Goal: Navigation & Orientation: Find specific page/section

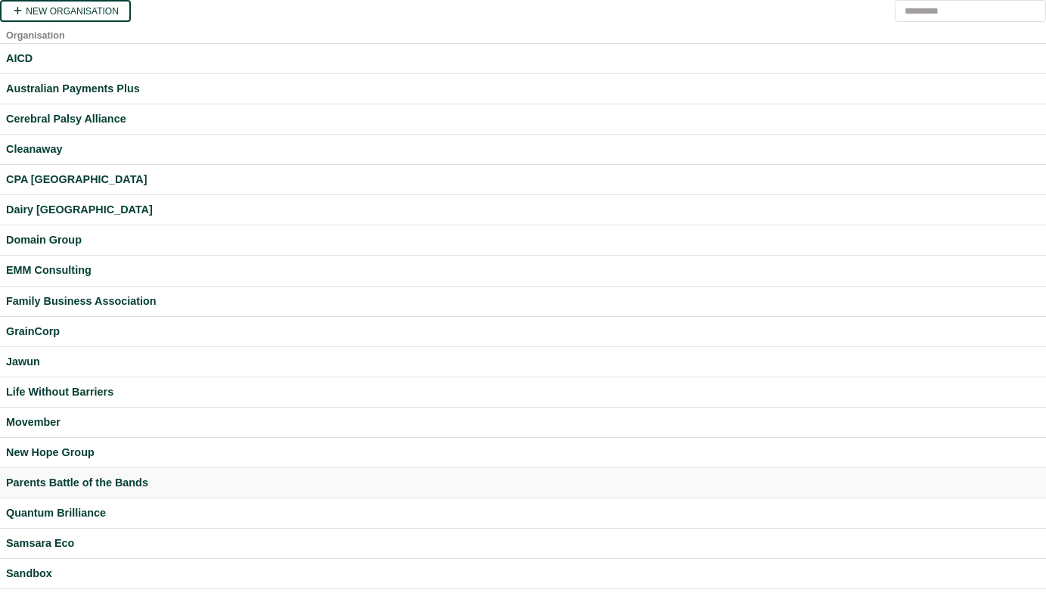
click at [86, 486] on div "Parents Battle of the Bands" at bounding box center [523, 482] width 1034 height 17
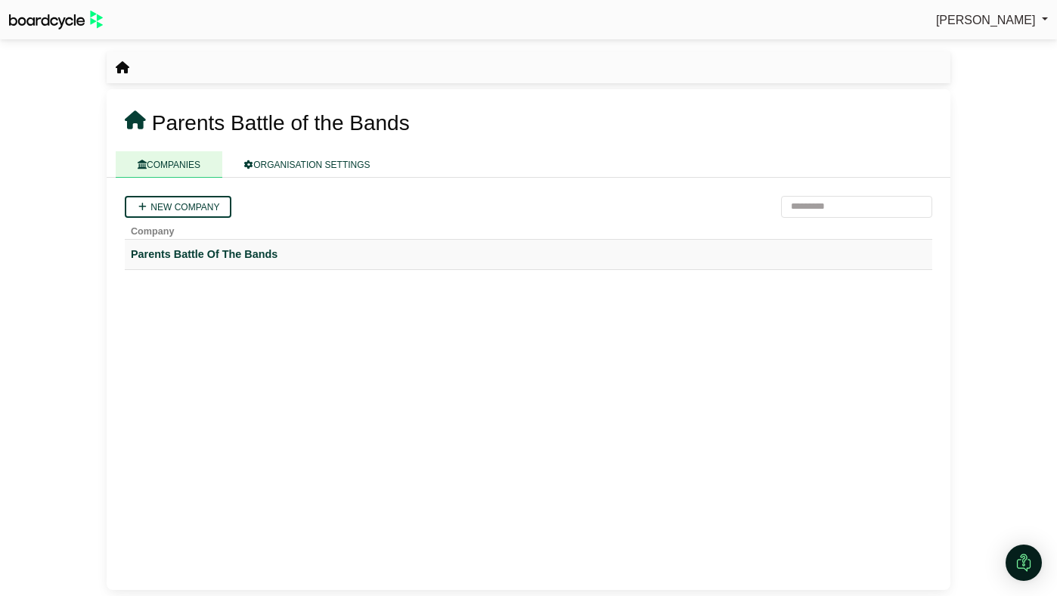
click at [187, 259] on div "Parents Battle Of The Bands" at bounding box center [528, 254] width 795 height 17
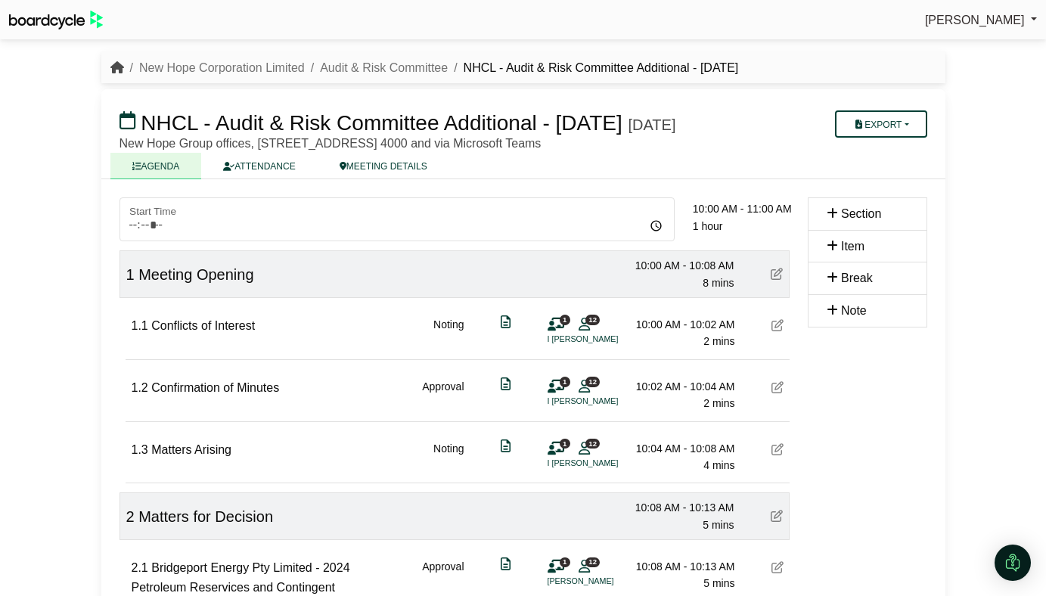
click at [117, 70] on icon "breadcrumb" at bounding box center [117, 67] width 14 height 12
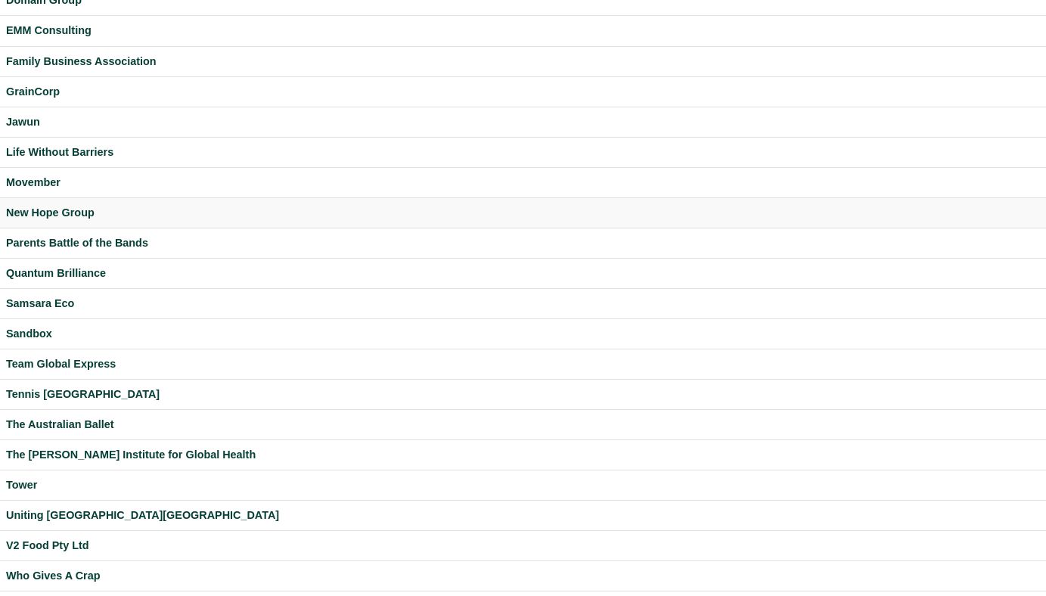
scroll to position [308, 0]
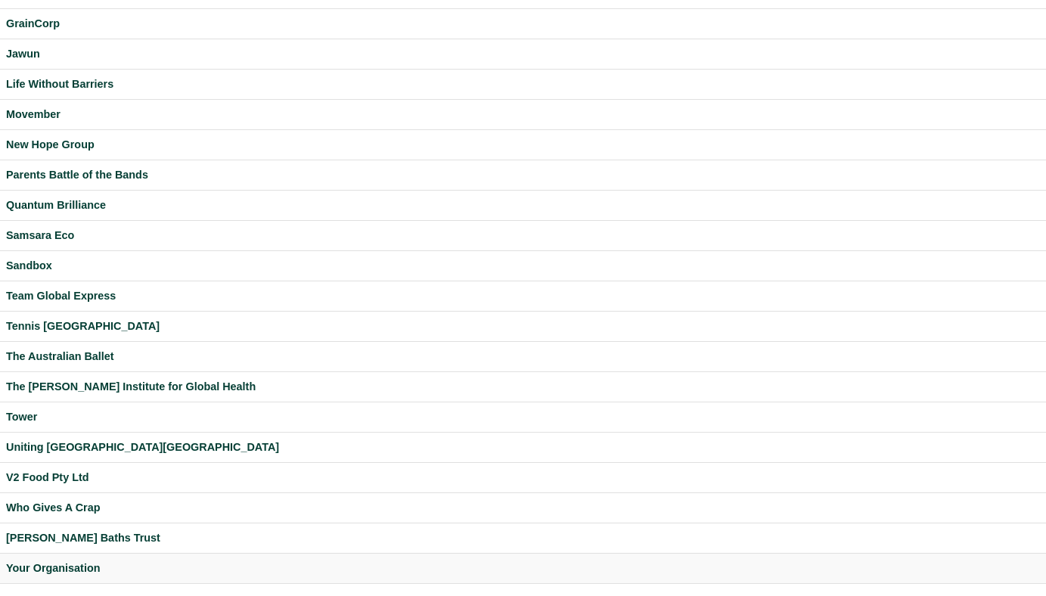
click at [67, 562] on div "Your Organisation" at bounding box center [523, 568] width 1034 height 17
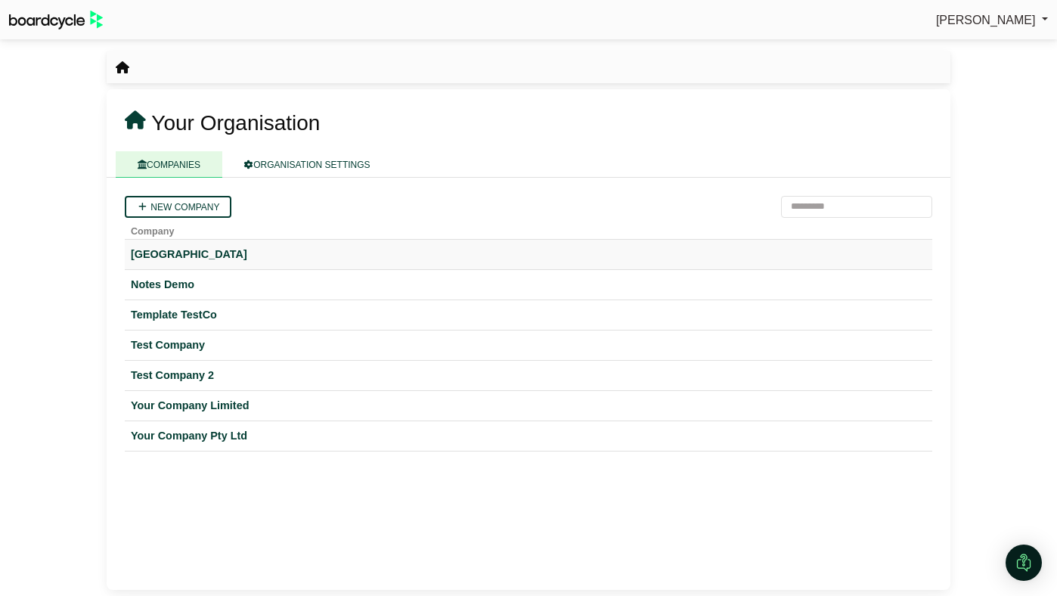
click at [200, 253] on div "Hogwarts University" at bounding box center [528, 254] width 795 height 17
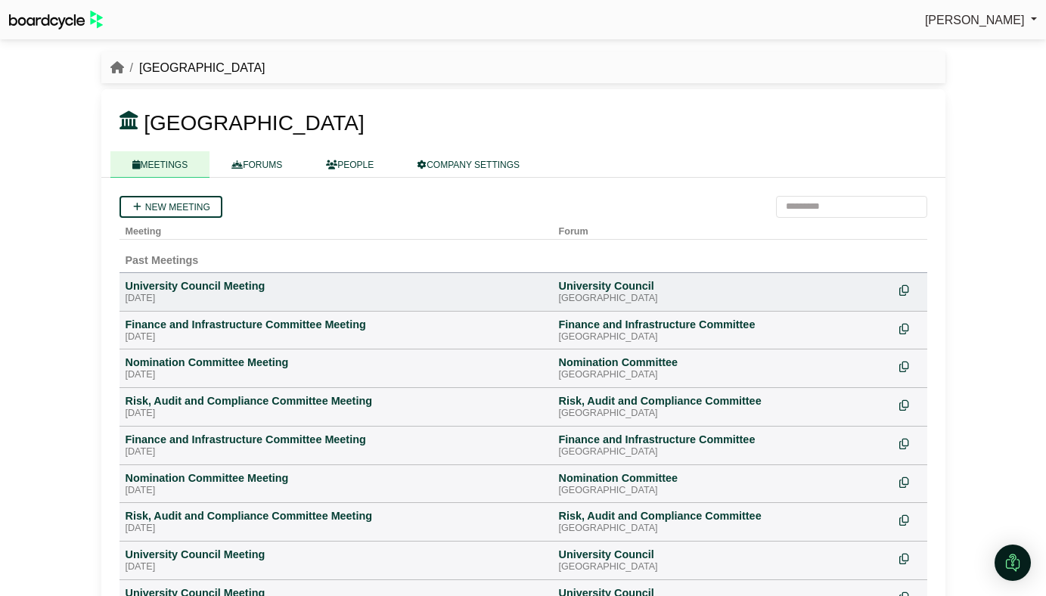
click at [209, 291] on div "University Council Meeting" at bounding box center [336, 286] width 421 height 14
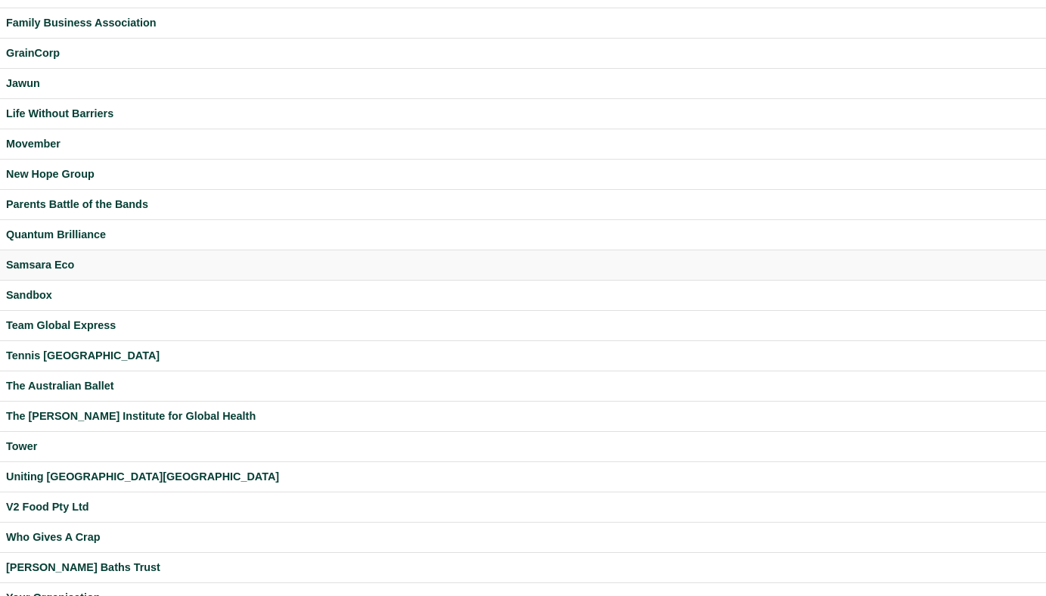
scroll to position [308, 0]
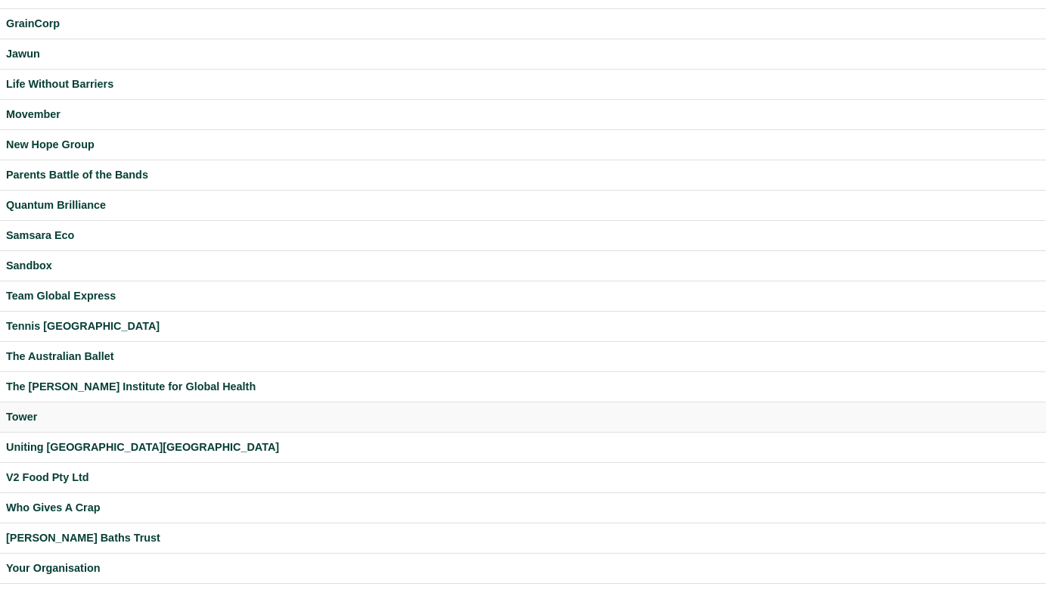
click at [20, 414] on div "Tower" at bounding box center [523, 416] width 1034 height 17
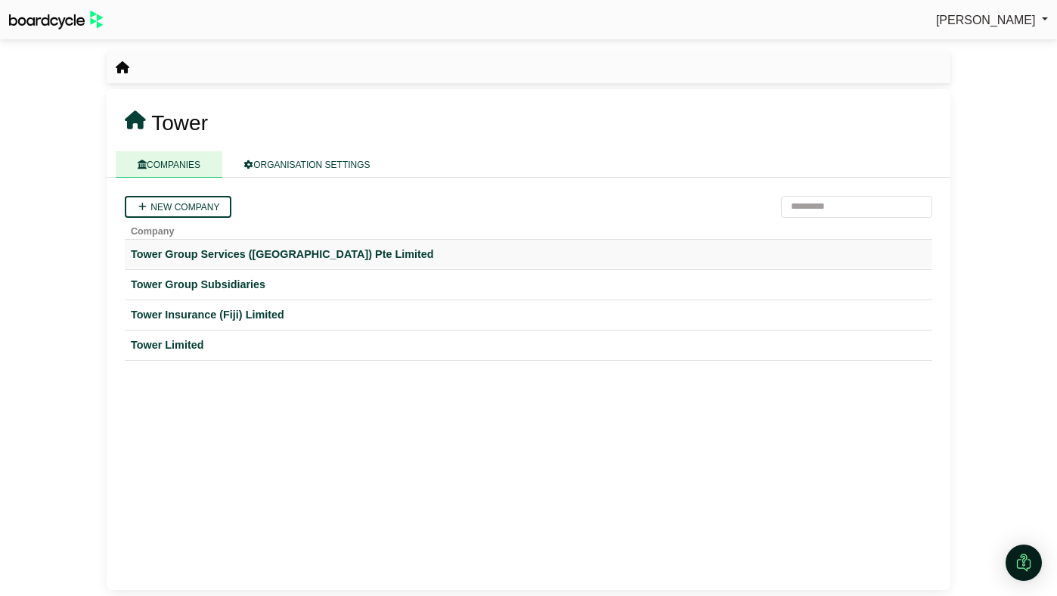
click at [216, 254] on div "Tower Group Services ([GEOGRAPHIC_DATA]) Pte Limited" at bounding box center [528, 254] width 795 height 17
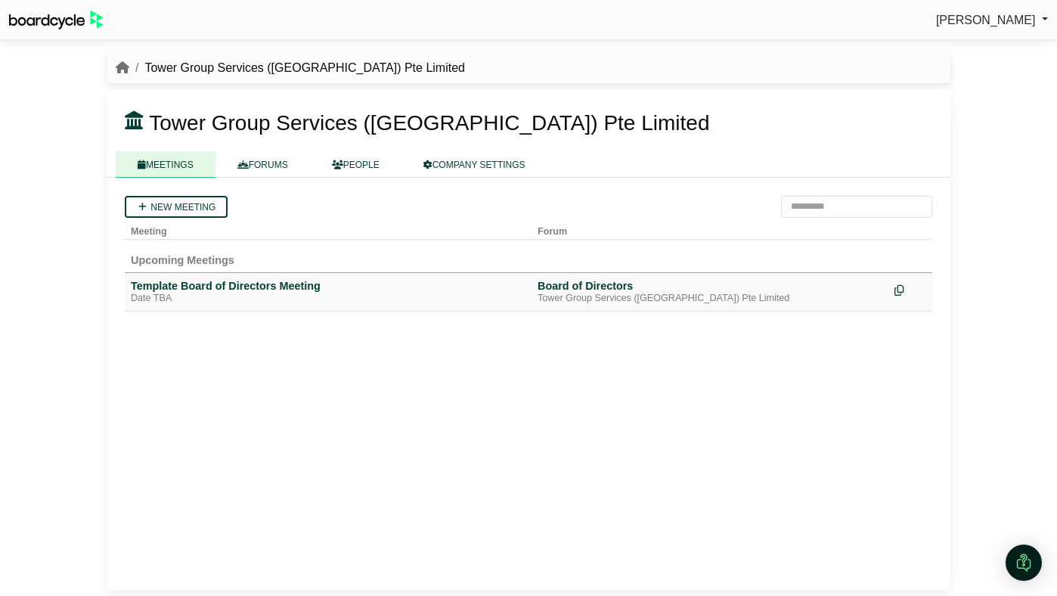
click at [193, 283] on div "Template Board of Directors Meeting" at bounding box center [328, 286] width 395 height 14
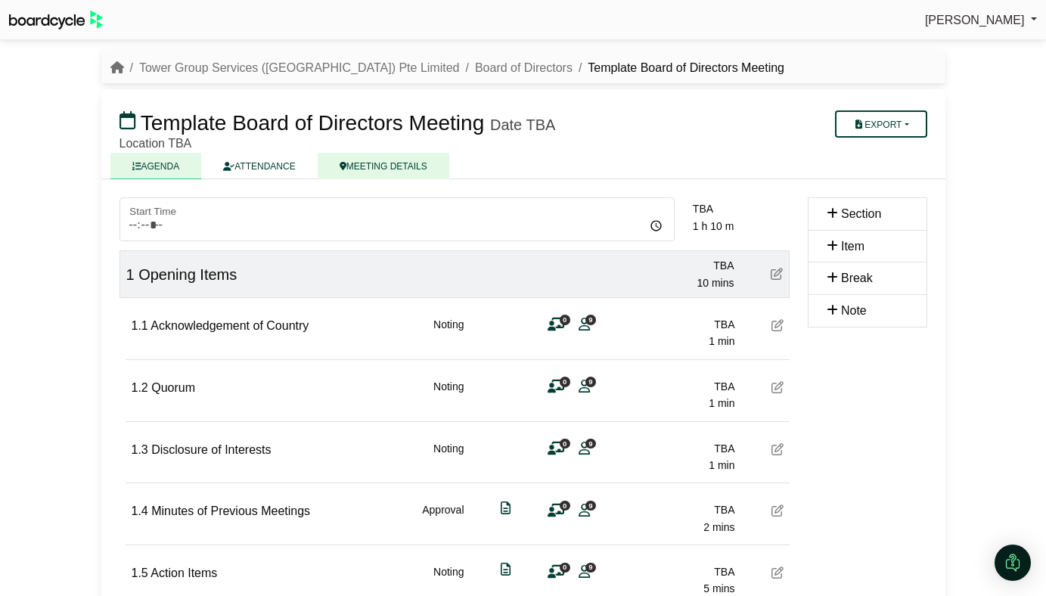
click at [370, 166] on link "MEETING DETAILS" at bounding box center [384, 166] width 132 height 26
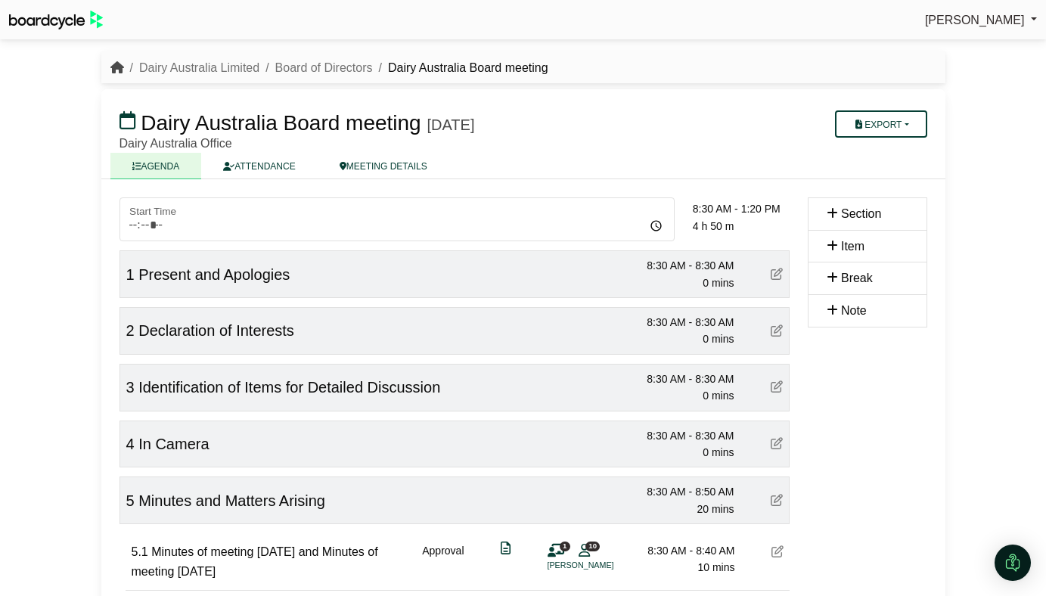
click at [115, 67] on icon "breadcrumb" at bounding box center [117, 67] width 14 height 12
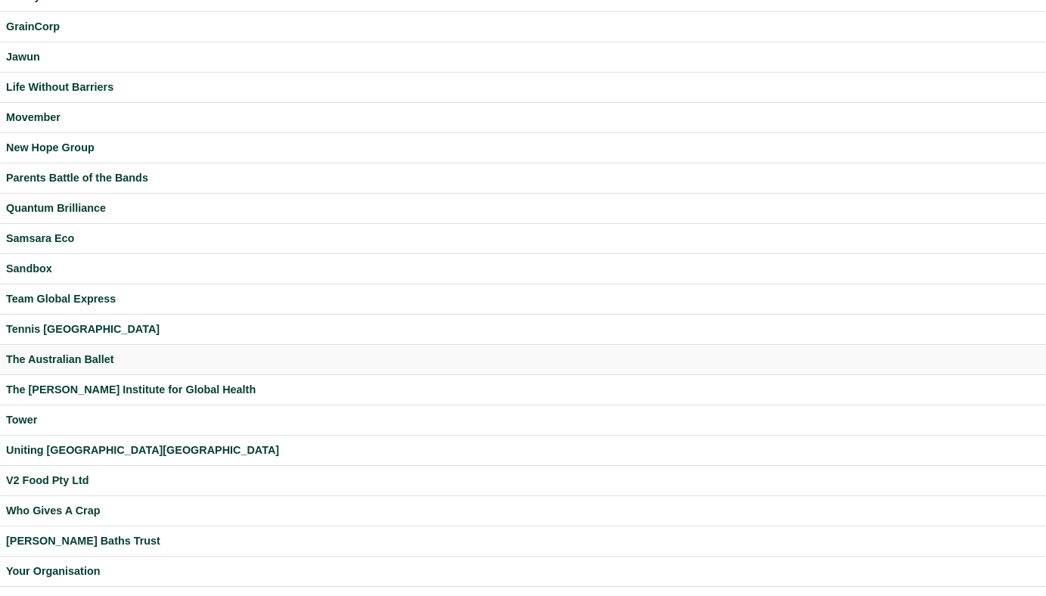
scroll to position [305, 0]
click at [81, 359] on div "The Australian Ballet" at bounding box center [523, 359] width 1034 height 17
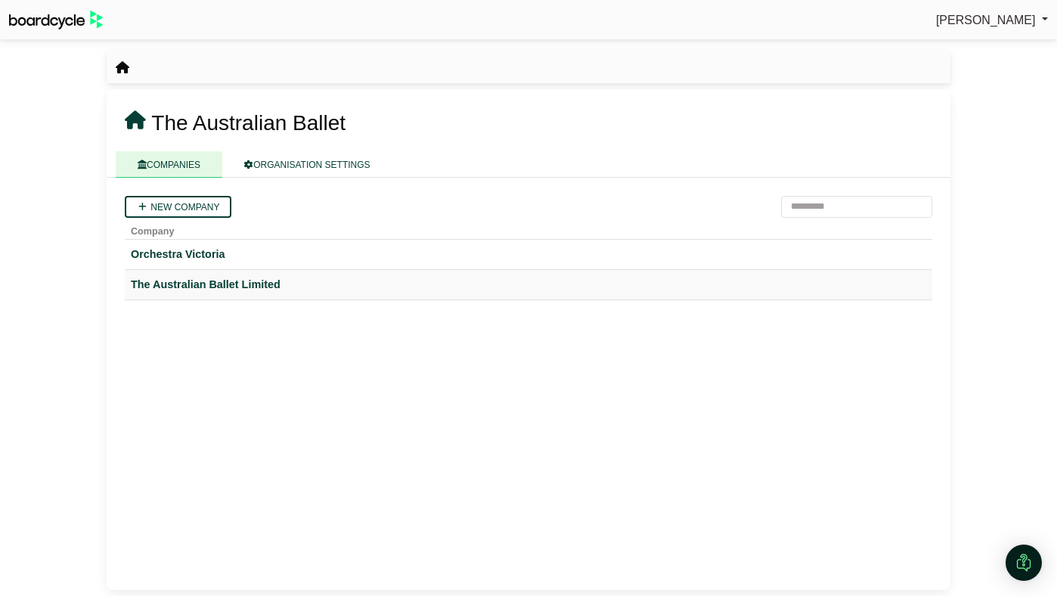
click at [230, 281] on div "The Australian Ballet Limited" at bounding box center [528, 284] width 795 height 17
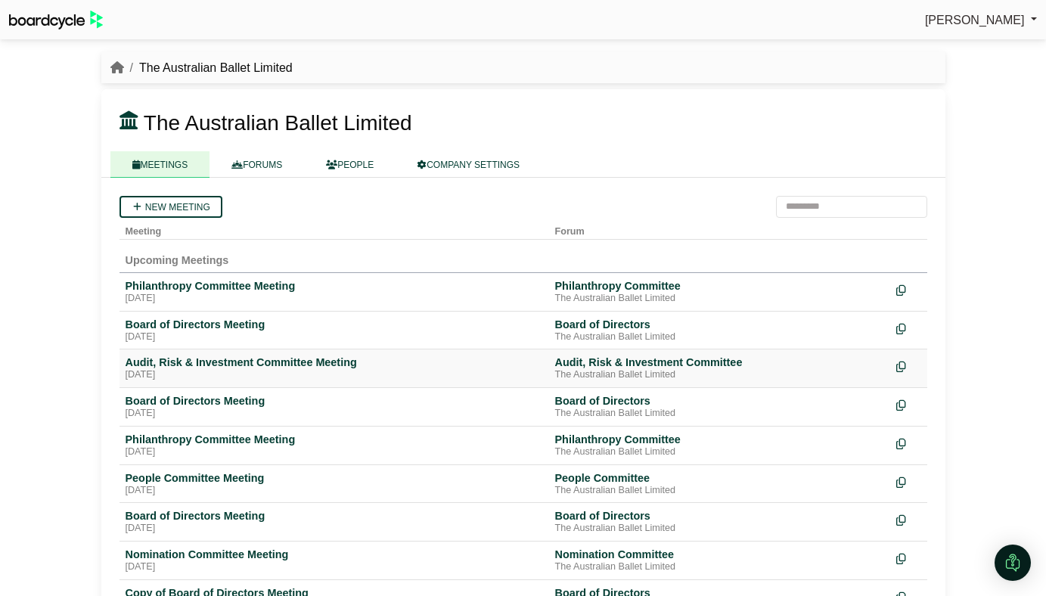
click at [200, 364] on div "Audit, Risk & Investment Committee Meeting" at bounding box center [334, 362] width 417 height 14
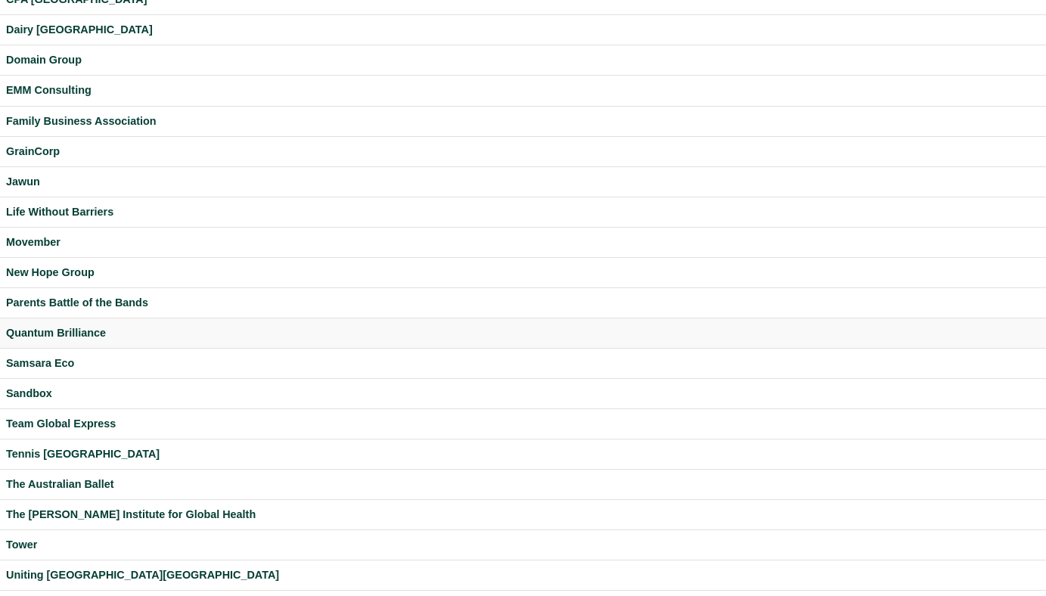
scroll to position [308, 0]
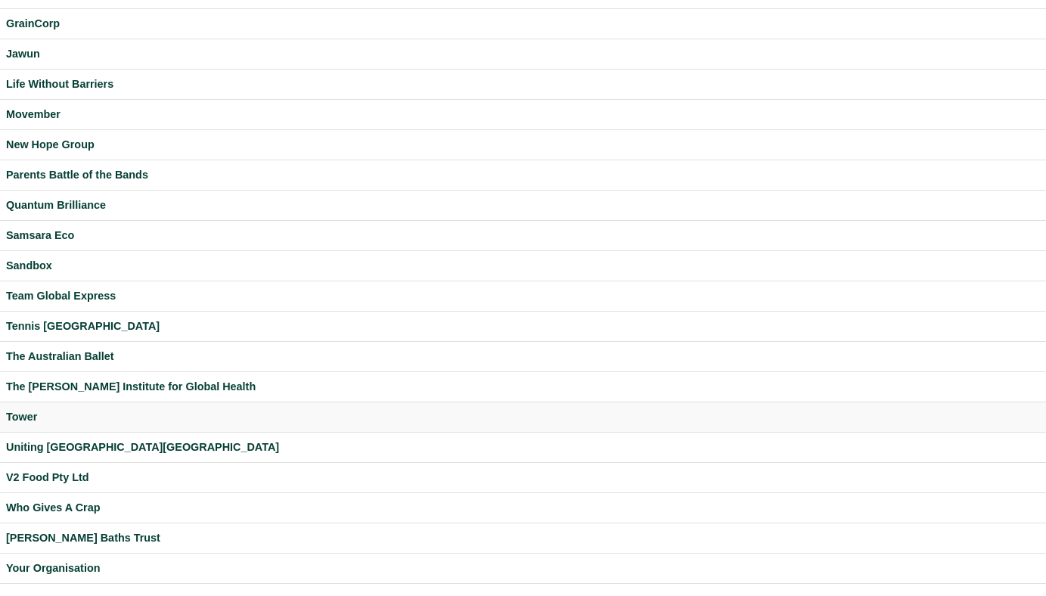
click at [34, 414] on div "Tower" at bounding box center [523, 416] width 1034 height 17
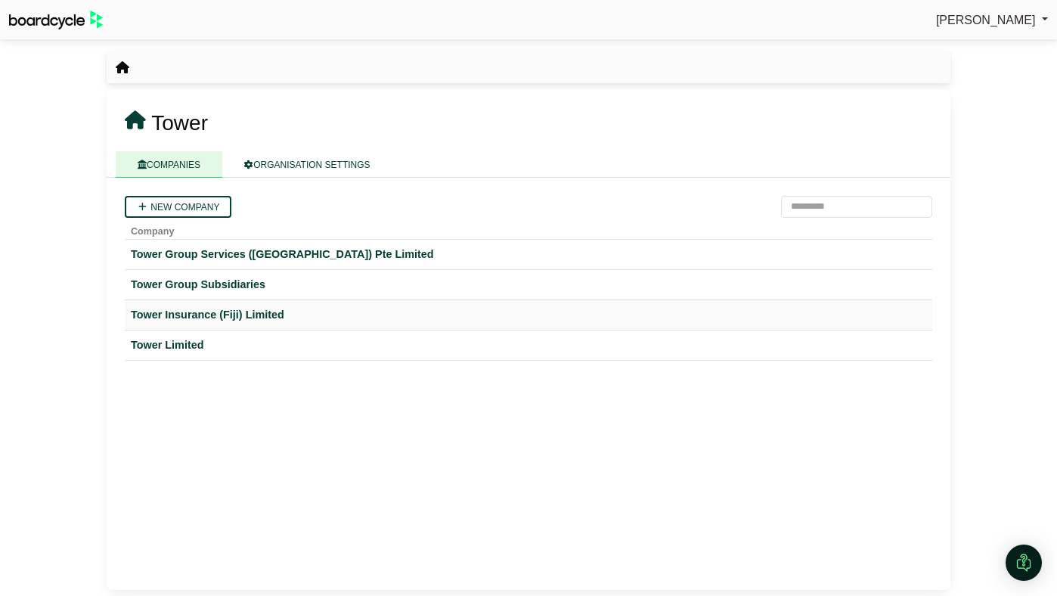
click at [202, 312] on div "Tower Insurance (Fiji) Limited" at bounding box center [528, 314] width 795 height 17
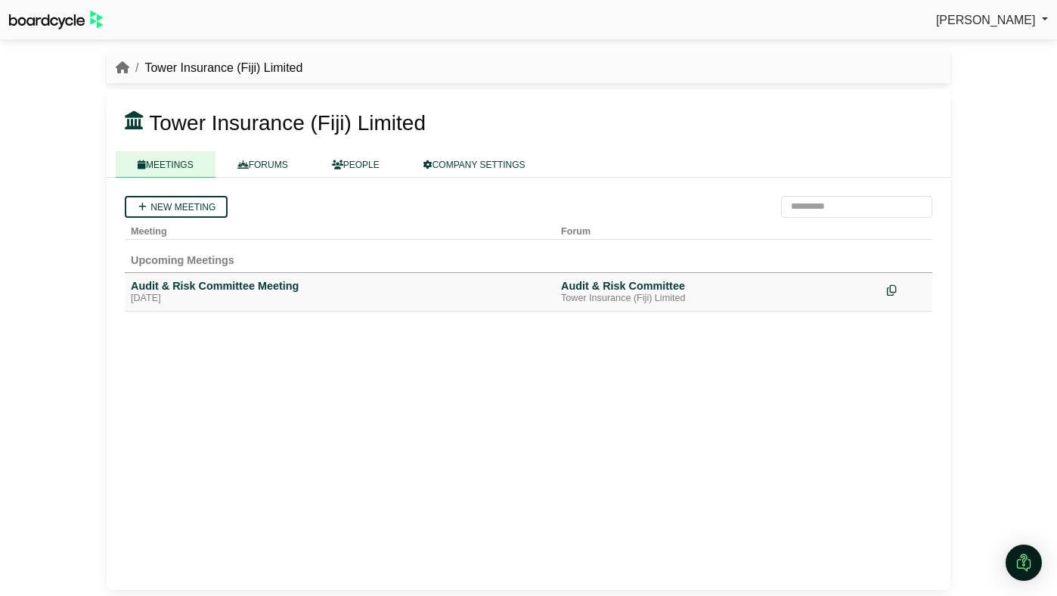
click at [216, 297] on div "[DATE]" at bounding box center [340, 299] width 418 height 12
